Goal: Information Seeking & Learning: Get advice/opinions

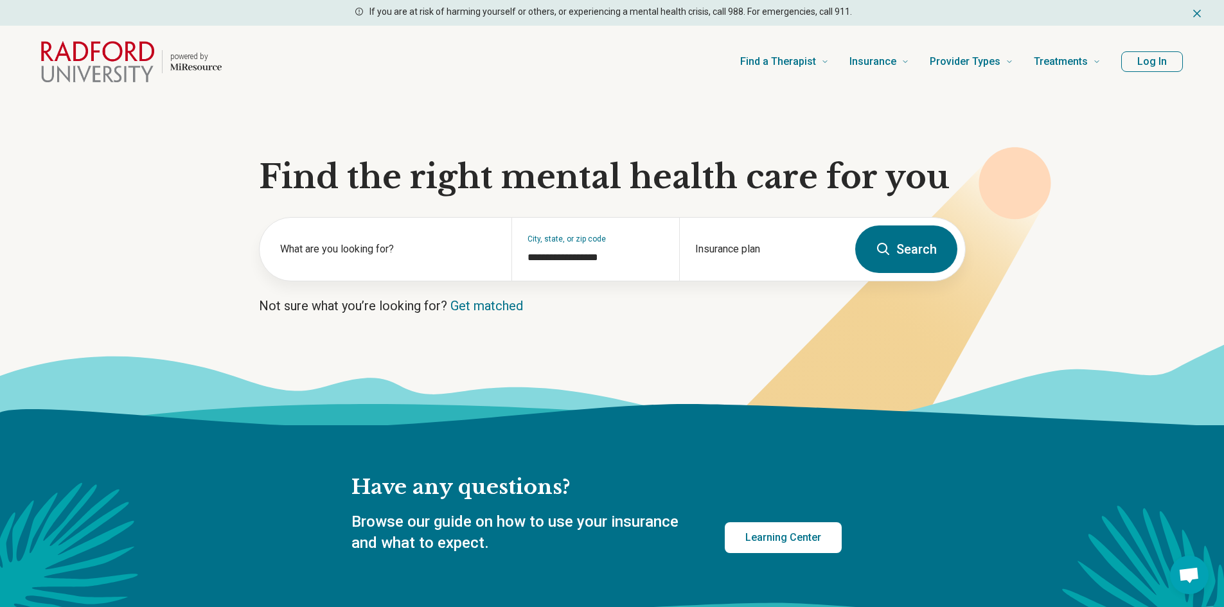
click at [894, 249] on button "Search" at bounding box center [906, 250] width 102 height 48
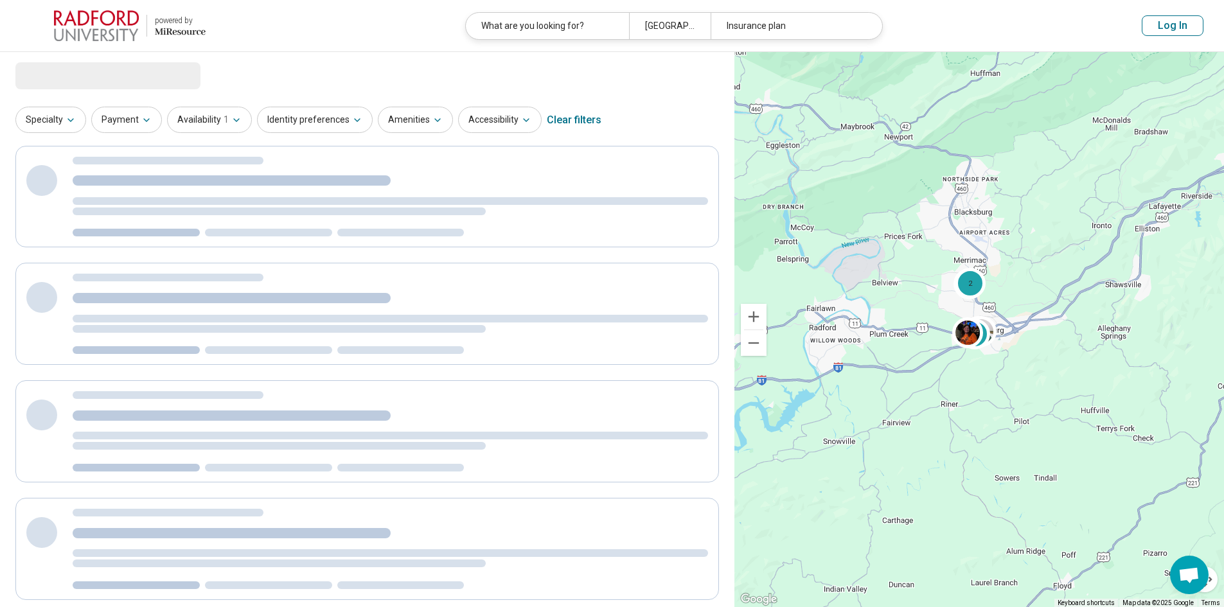
select select "***"
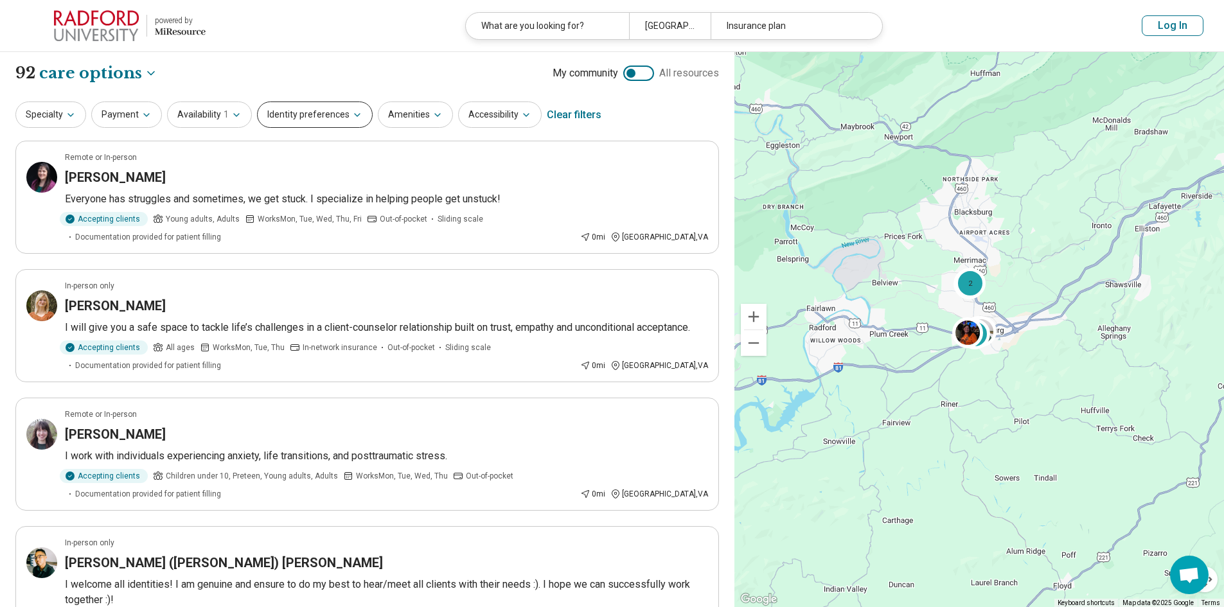
click at [344, 112] on button "Identity preferences" at bounding box center [315, 115] width 116 height 26
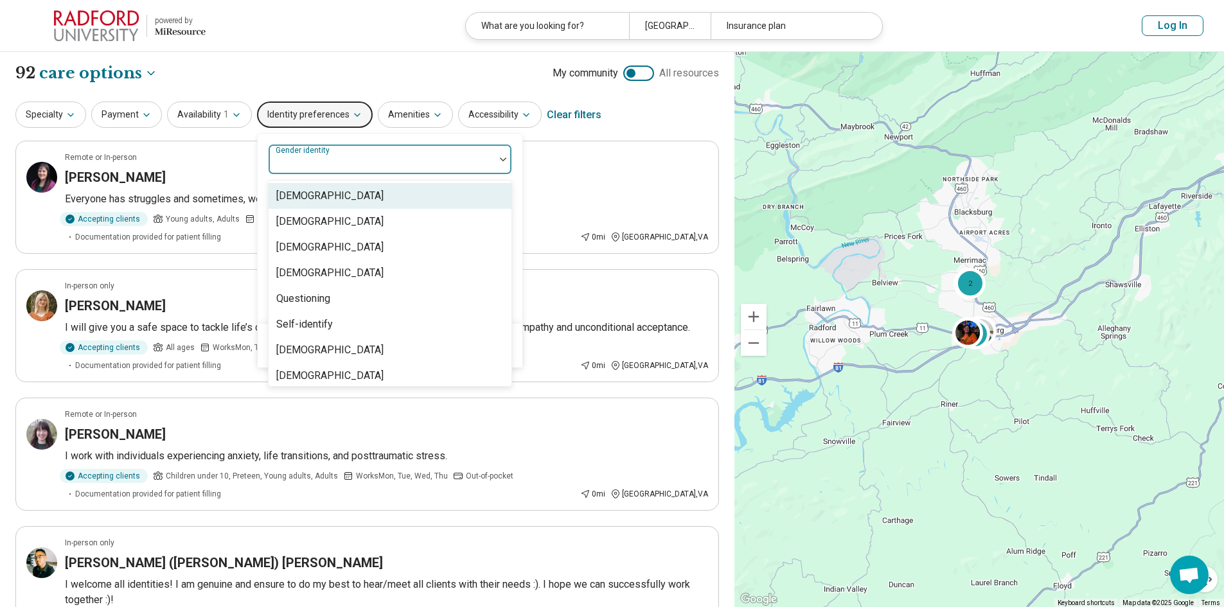
click at [355, 163] on div at bounding box center [382, 165] width 216 height 18
click at [326, 114] on button "Identity preferences" at bounding box center [315, 115] width 116 height 26
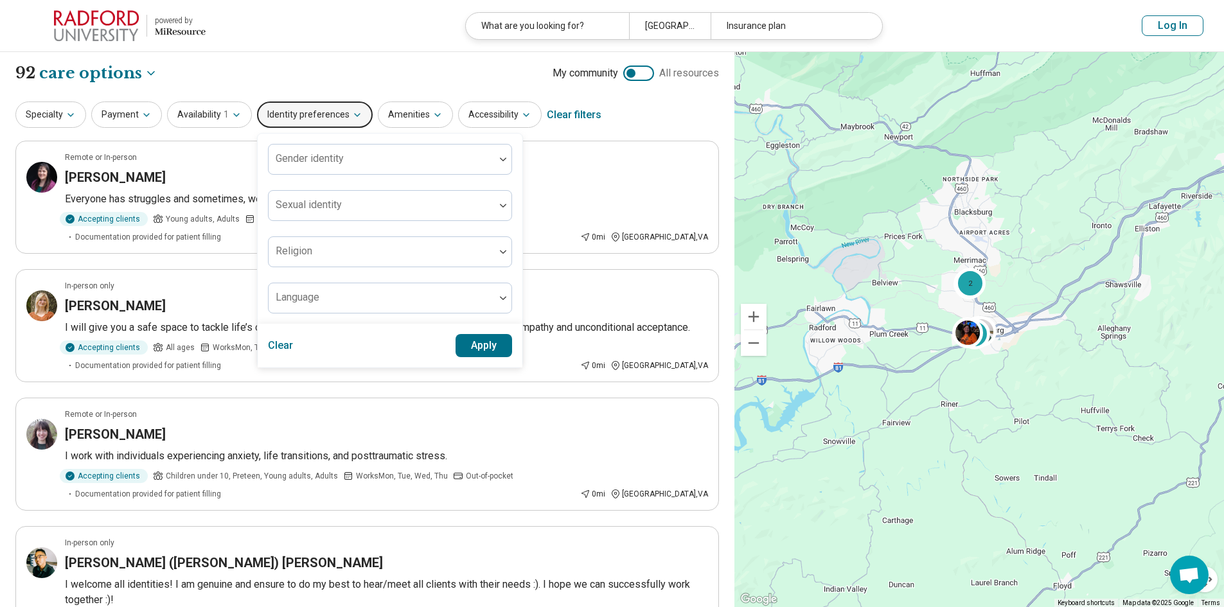
click at [325, 42] on header "powered by Miresource logo What are you looking for? [GEOGRAPHIC_DATA], [GEOGRA…" at bounding box center [612, 26] width 1224 height 52
